Goal: Information Seeking & Learning: Find specific fact

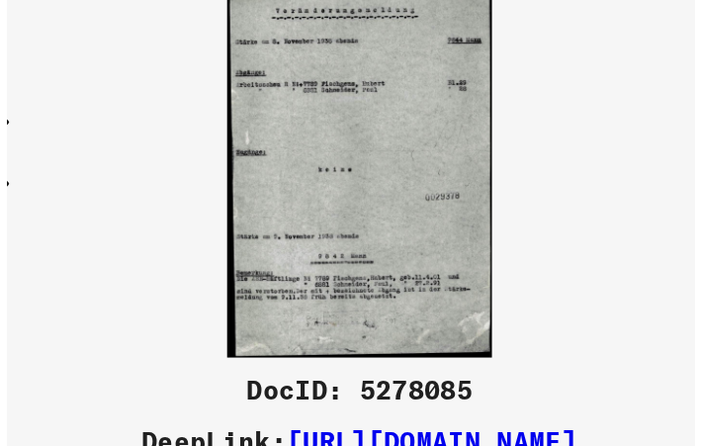
scroll to position [13648, 0]
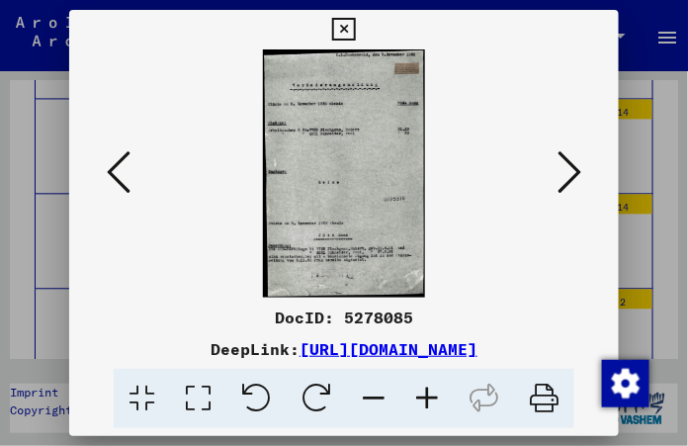
click at [580, 157] on icon at bounding box center [570, 171] width 24 height 47
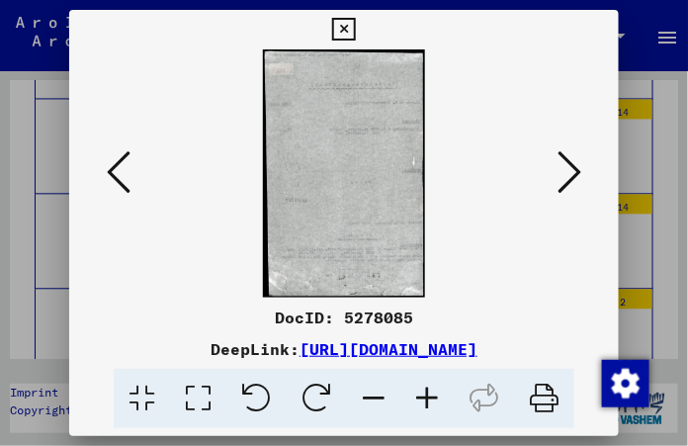
click at [580, 157] on icon at bounding box center [570, 171] width 24 height 47
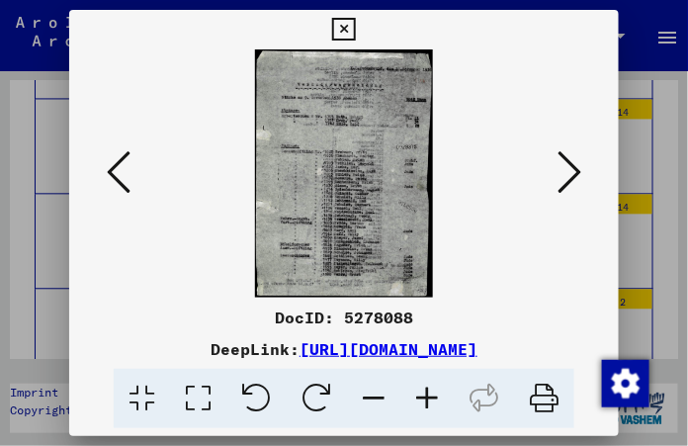
click at [343, 18] on icon at bounding box center [343, 30] width 23 height 24
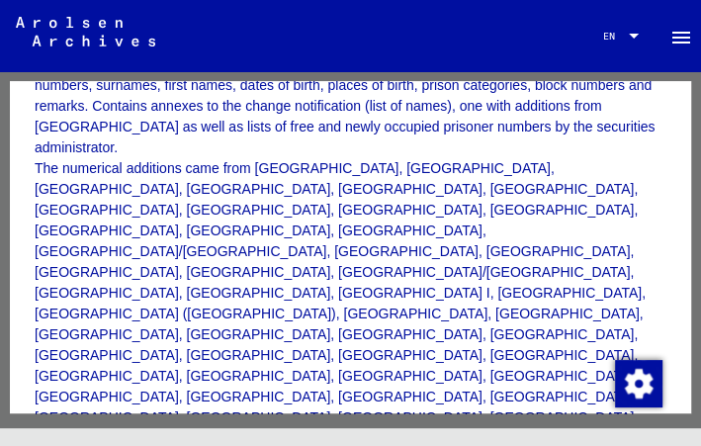
scroll to position [389, 0]
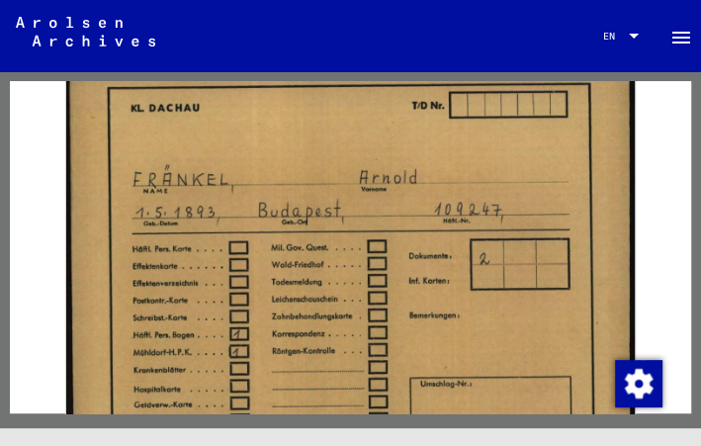
scroll to position [368, 0]
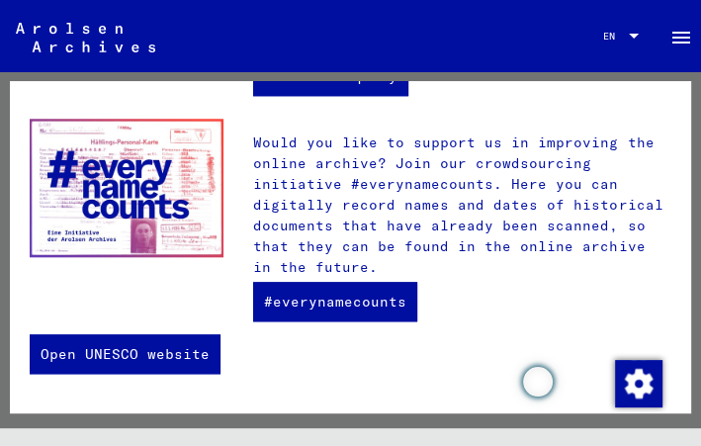
scroll to position [924, 0]
